Goal: Information Seeking & Learning: Learn about a topic

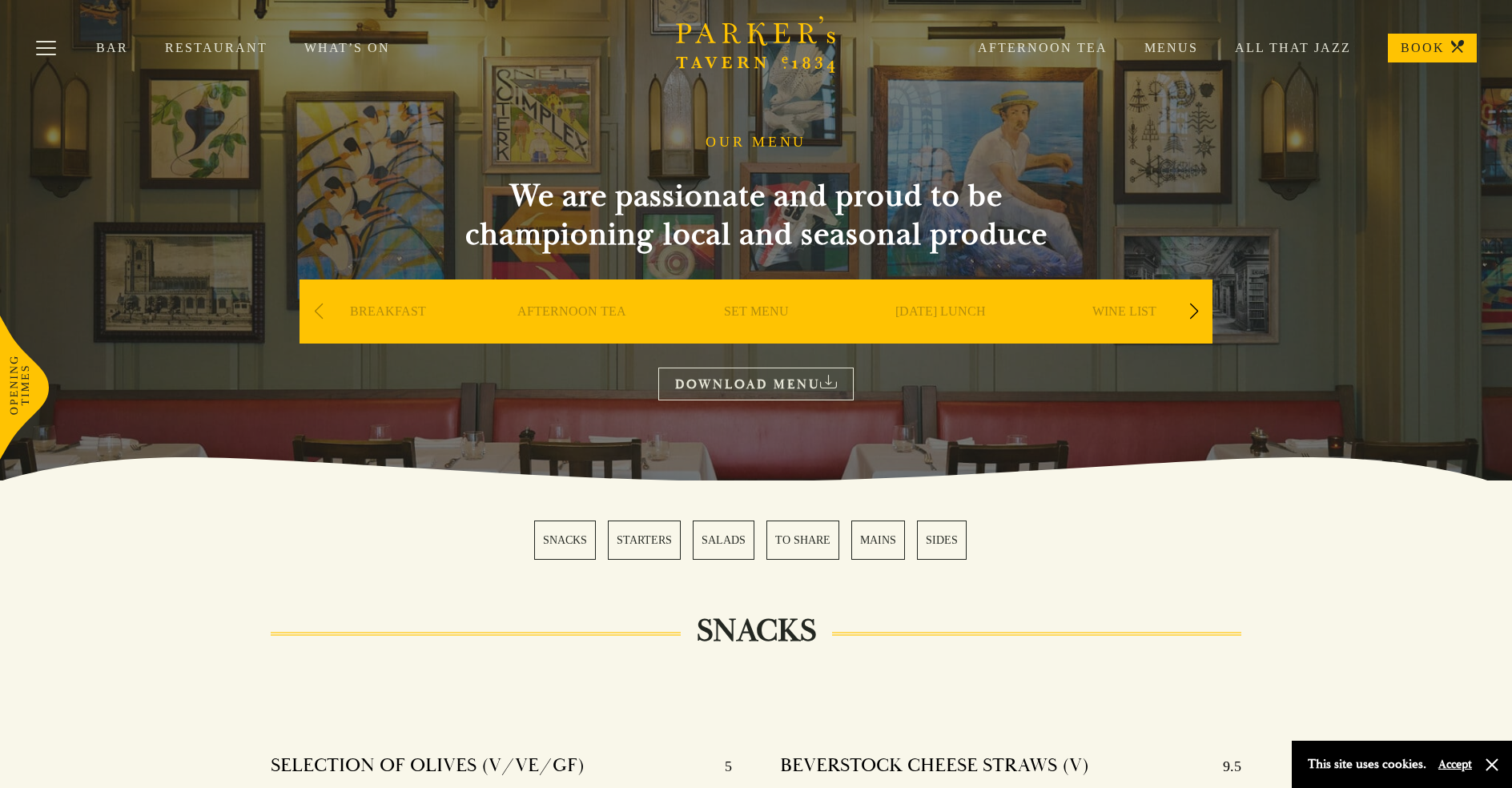
click at [387, 335] on link "BREAKFAST" at bounding box center [388, 335] width 76 height 64
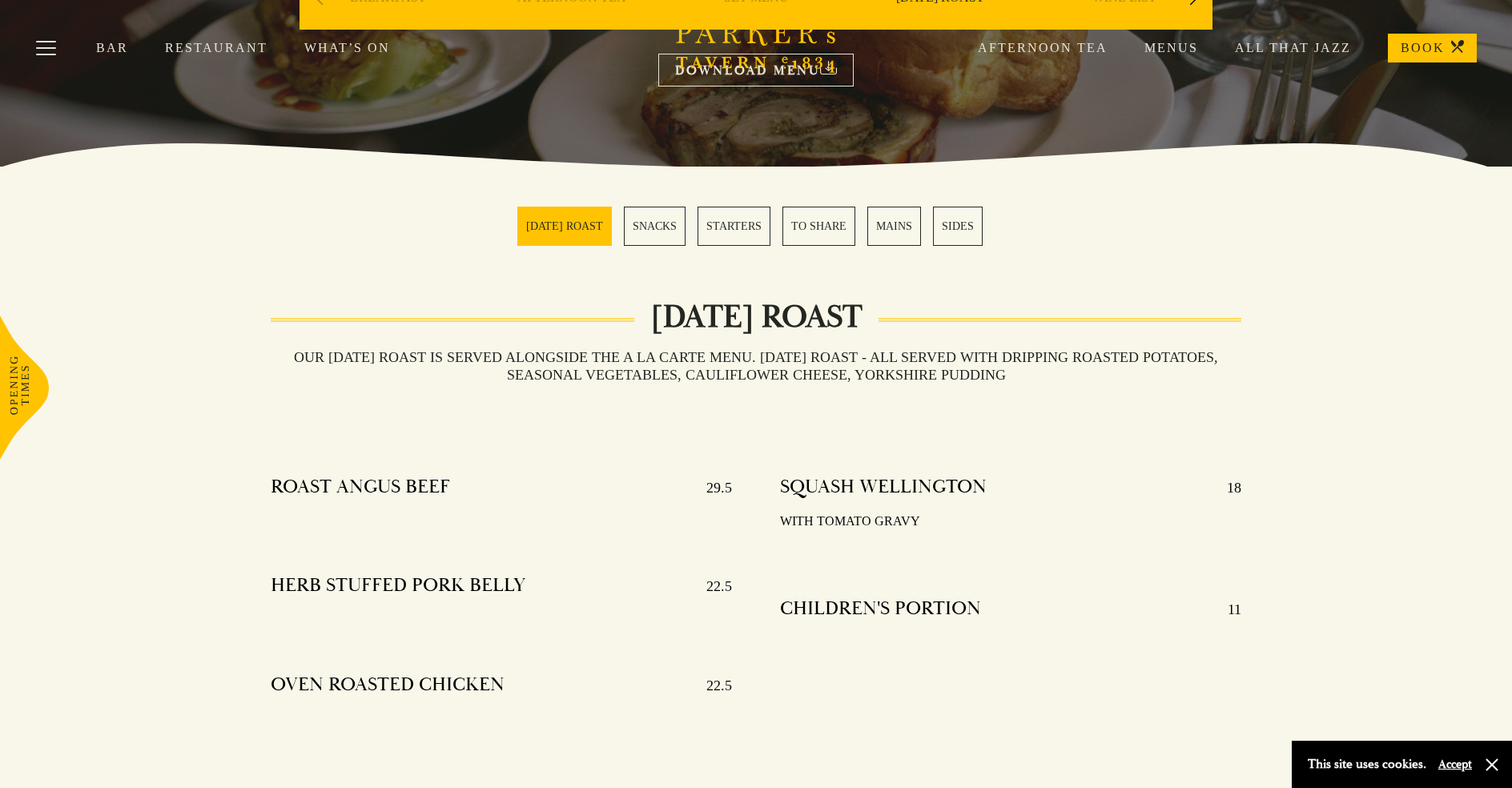
scroll to position [690, 0]
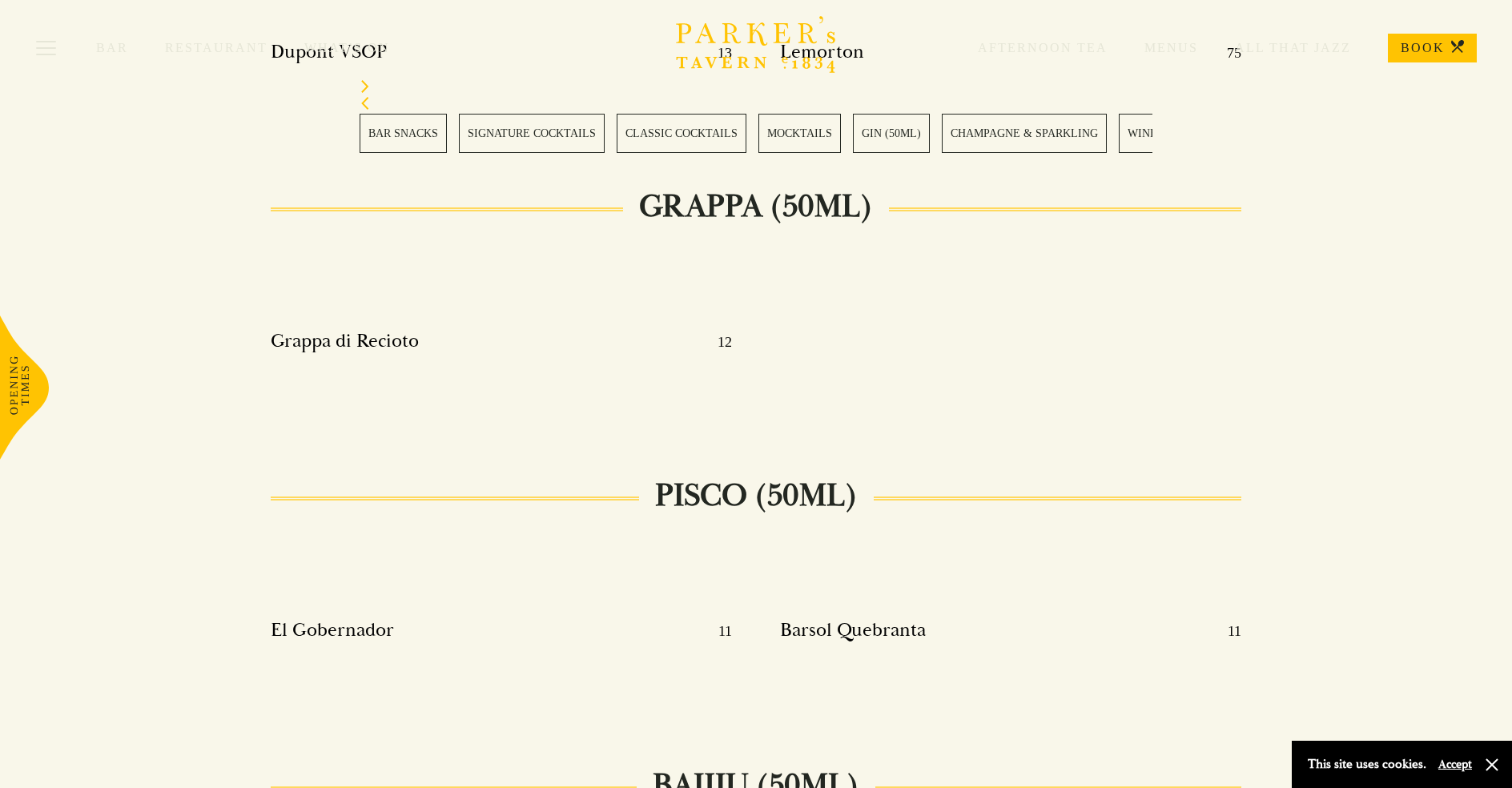
scroll to position [17235, 0]
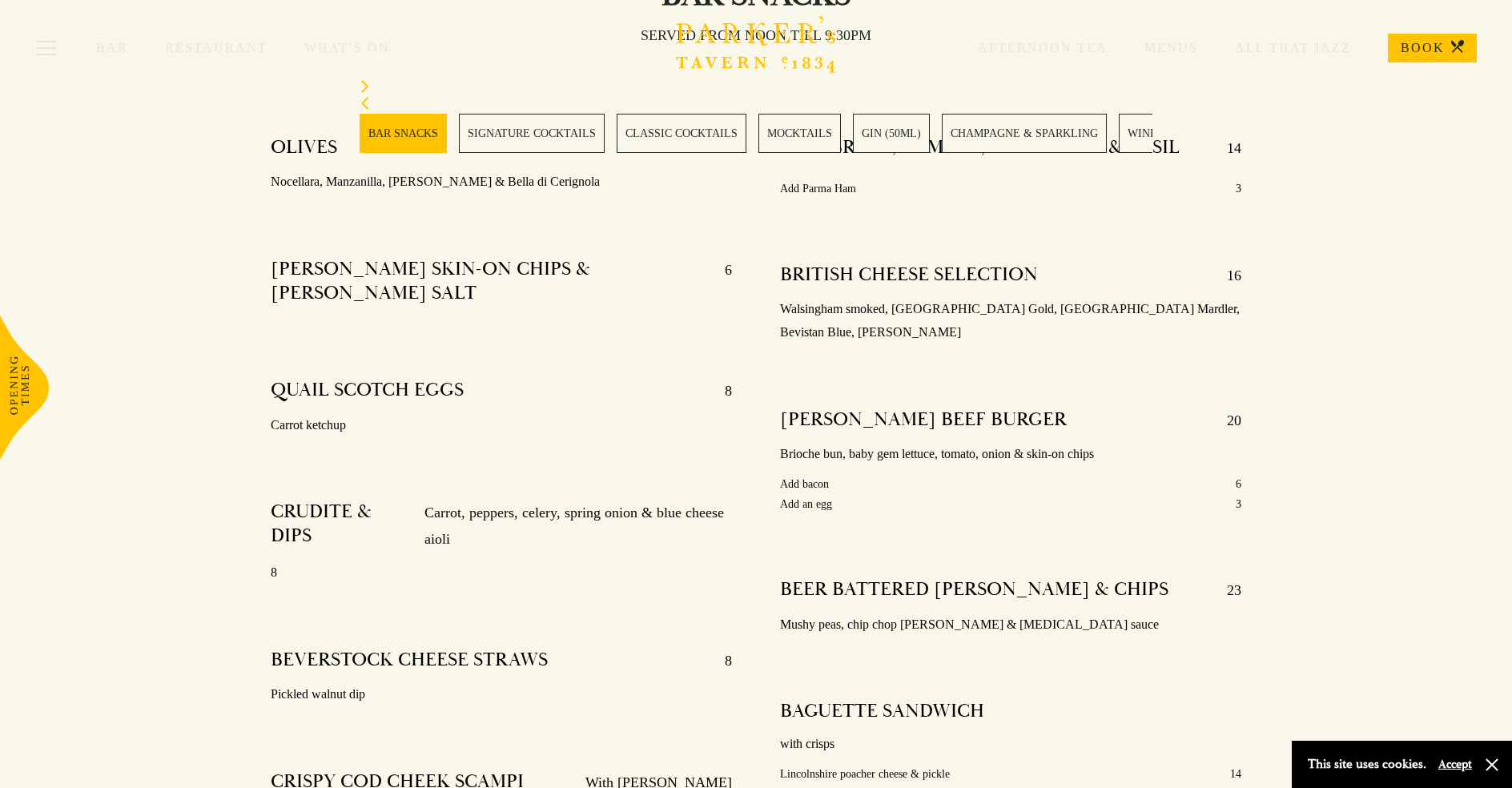
scroll to position [690, 0]
